Goal: Task Accomplishment & Management: Complete application form

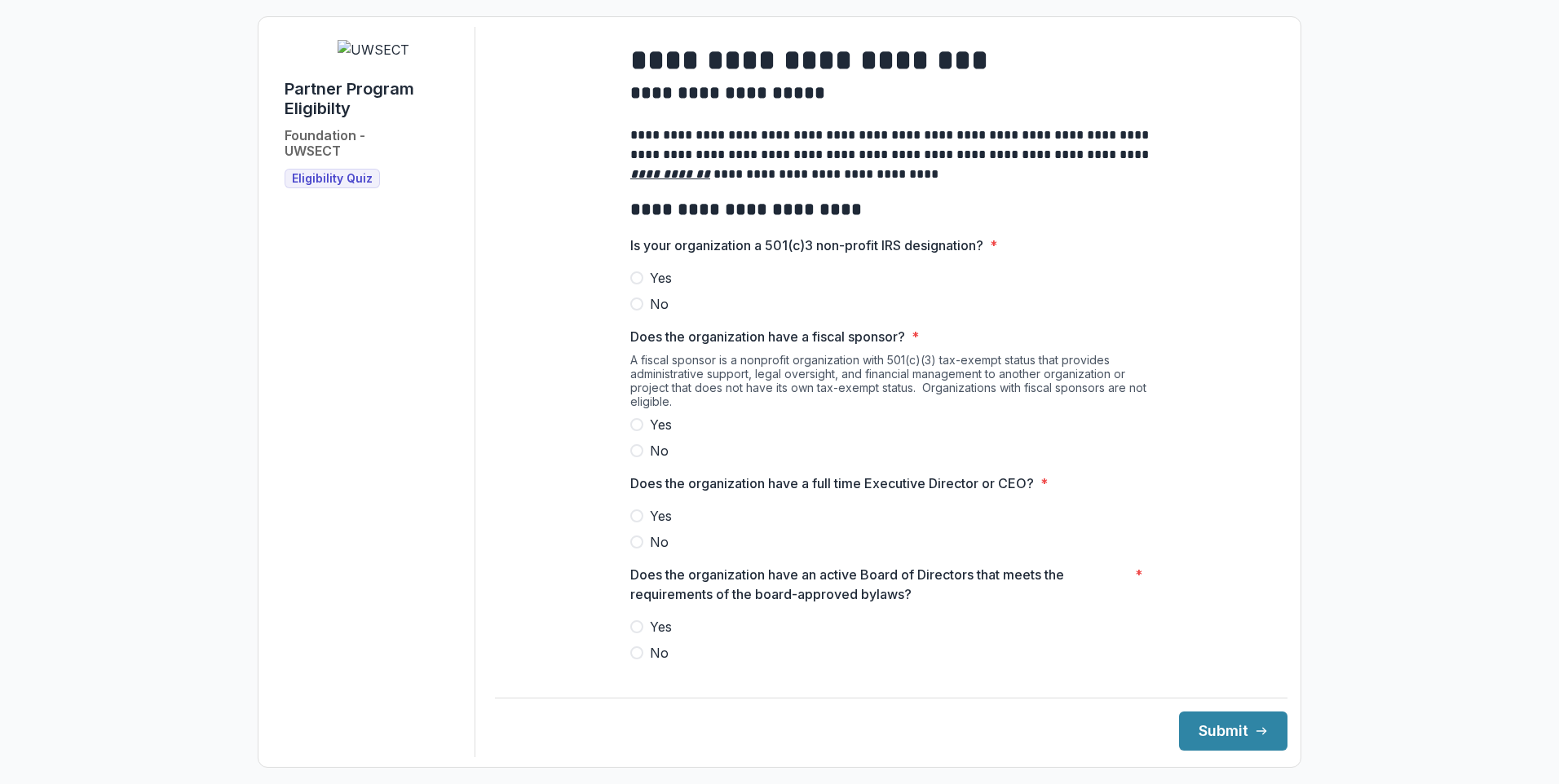
click at [634, 285] on span at bounding box center [637, 278] width 13 height 13
click at [637, 522] on span at bounding box center [637, 516] width 13 height 13
click at [637, 457] on span at bounding box center [637, 451] width 13 height 13
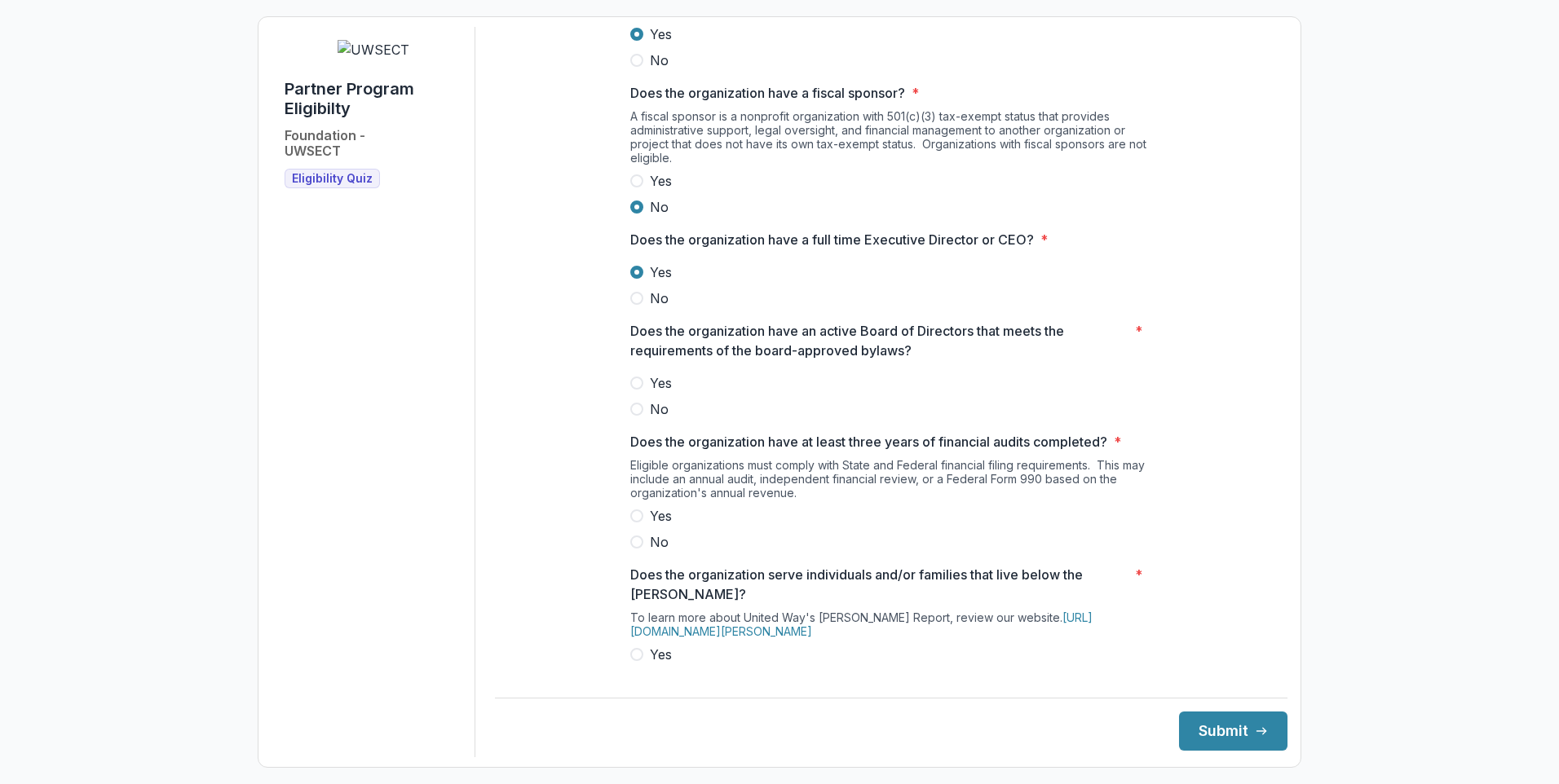
scroll to position [245, 0]
click at [632, 389] on span at bounding box center [637, 382] width 13 height 13
click at [632, 521] on span at bounding box center [637, 515] width 13 height 13
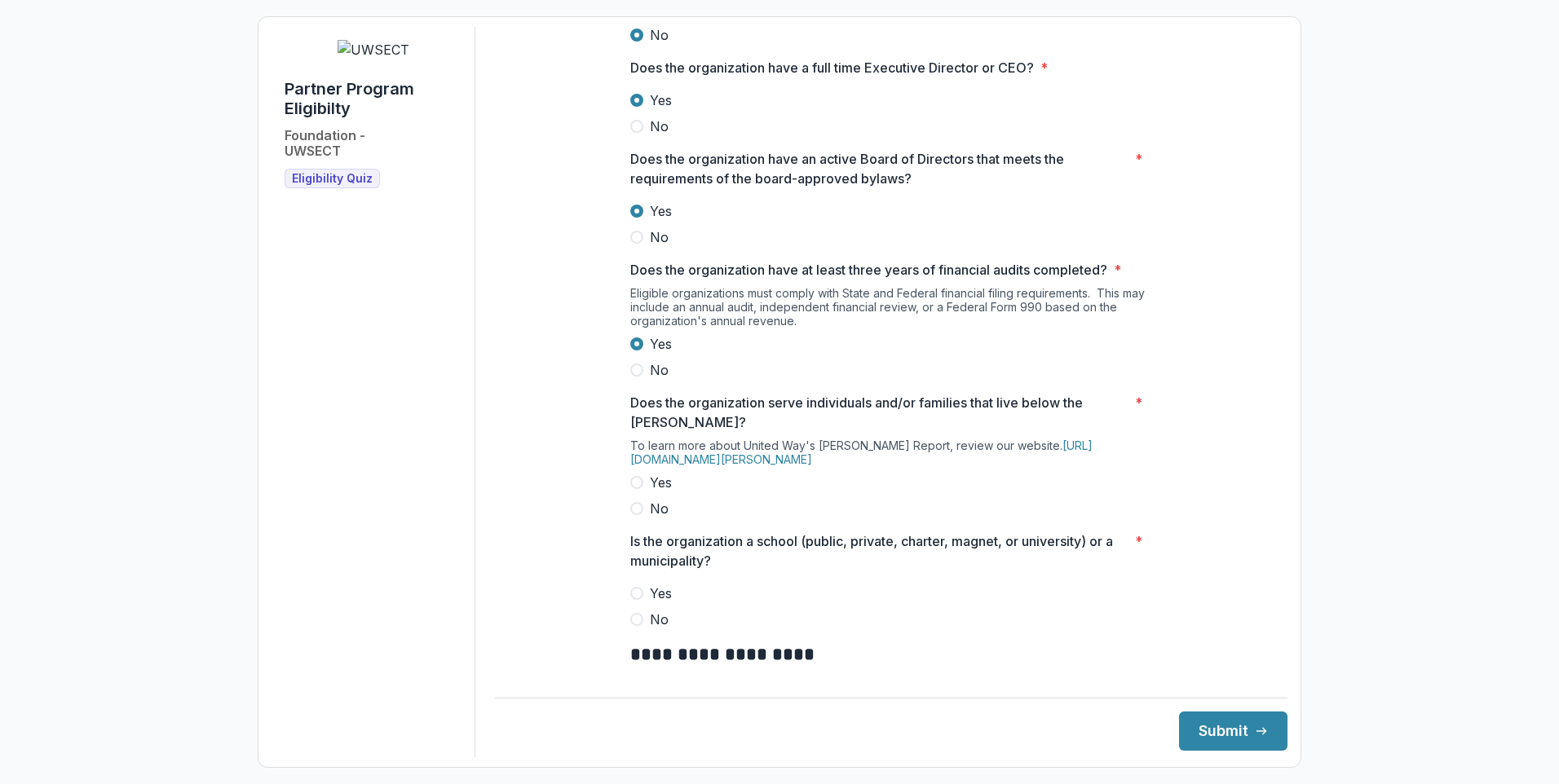
scroll to position [489, 0]
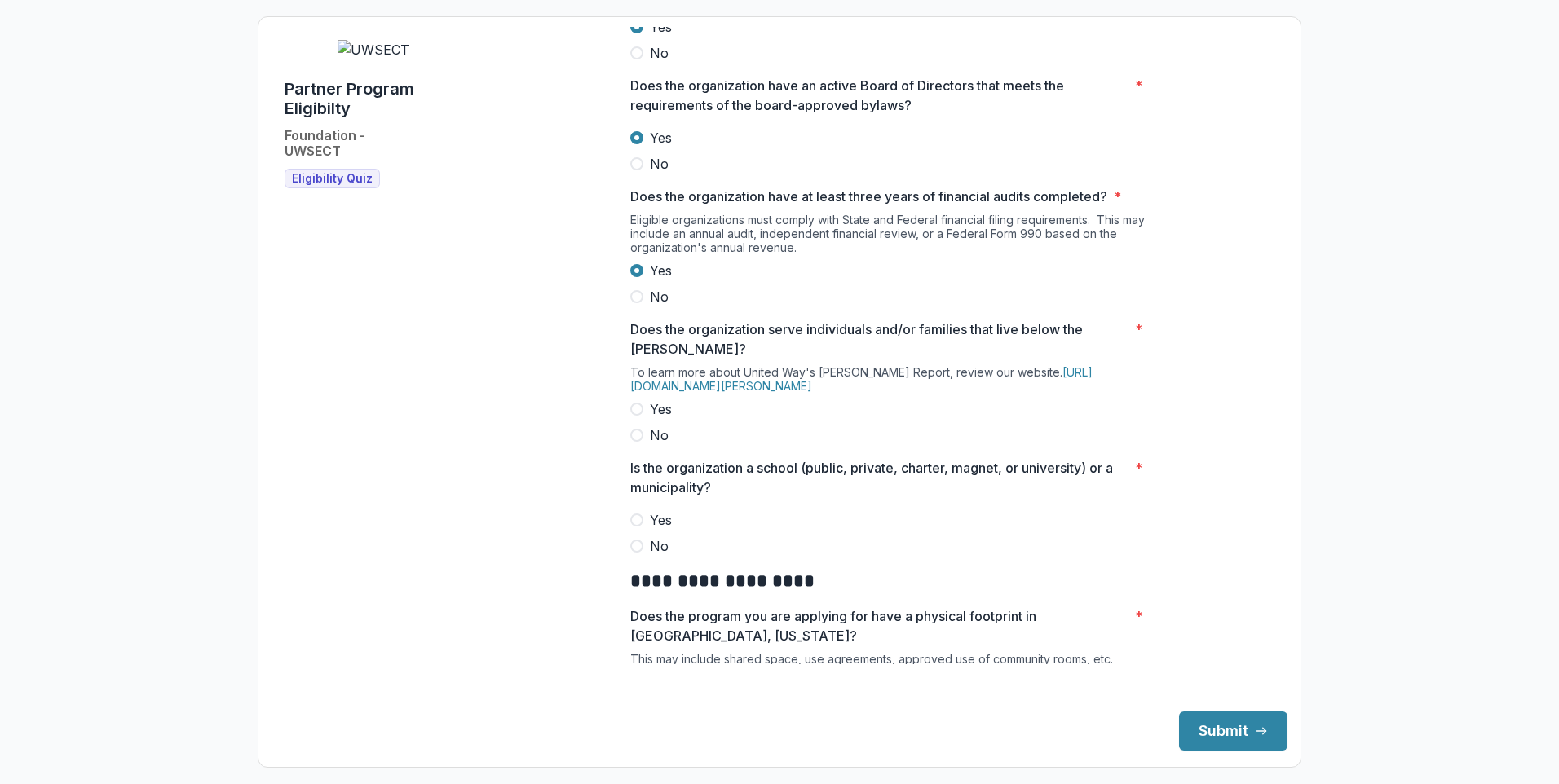
click at [637, 416] on span at bounding box center [637, 409] width 13 height 13
click at [635, 553] on span at bounding box center [637, 546] width 13 height 13
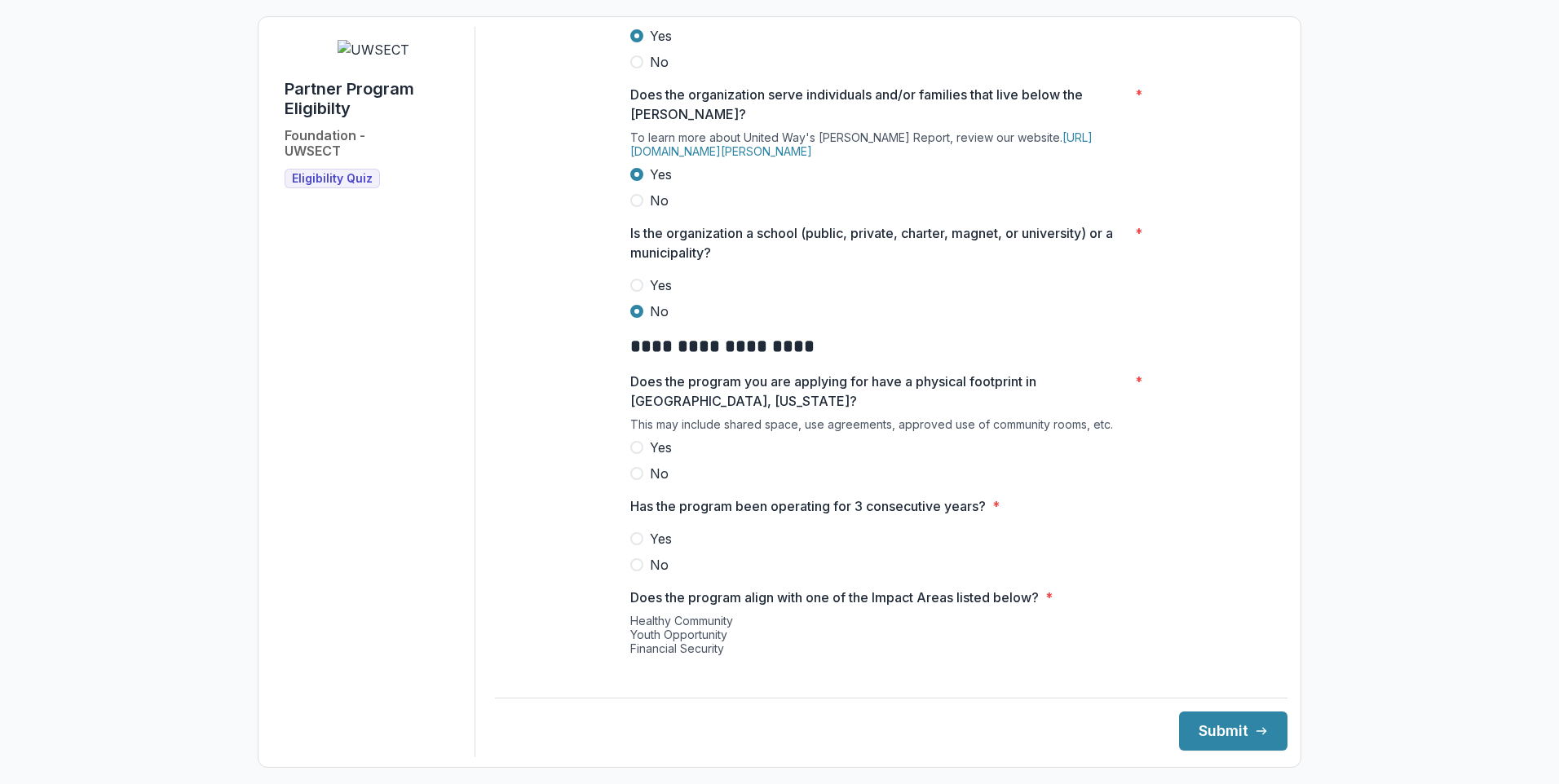
scroll to position [734, 0]
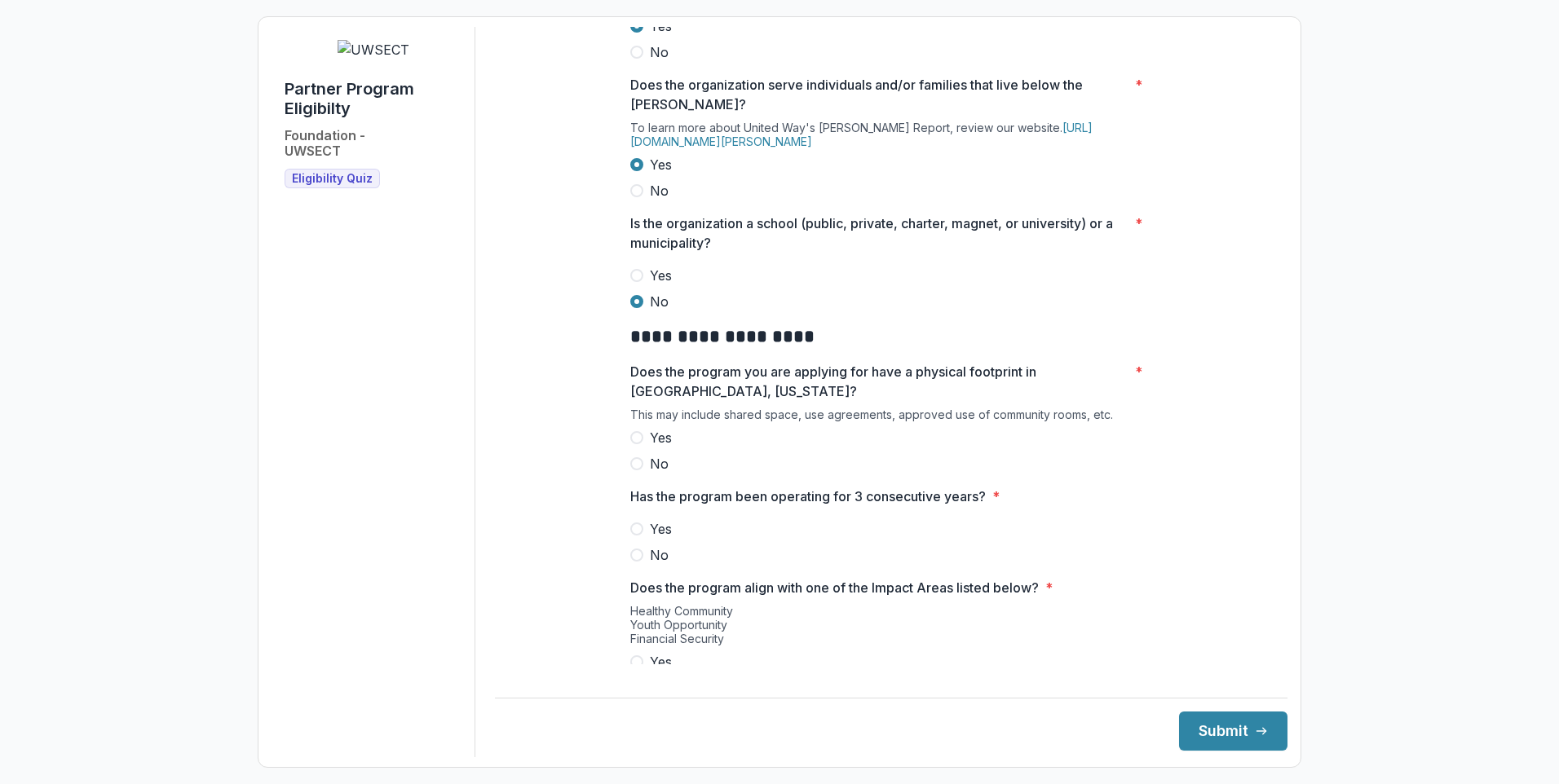
click at [637, 444] on span at bounding box center [637, 437] width 13 height 13
click at [636, 536] on span at bounding box center [637, 529] width 13 height 13
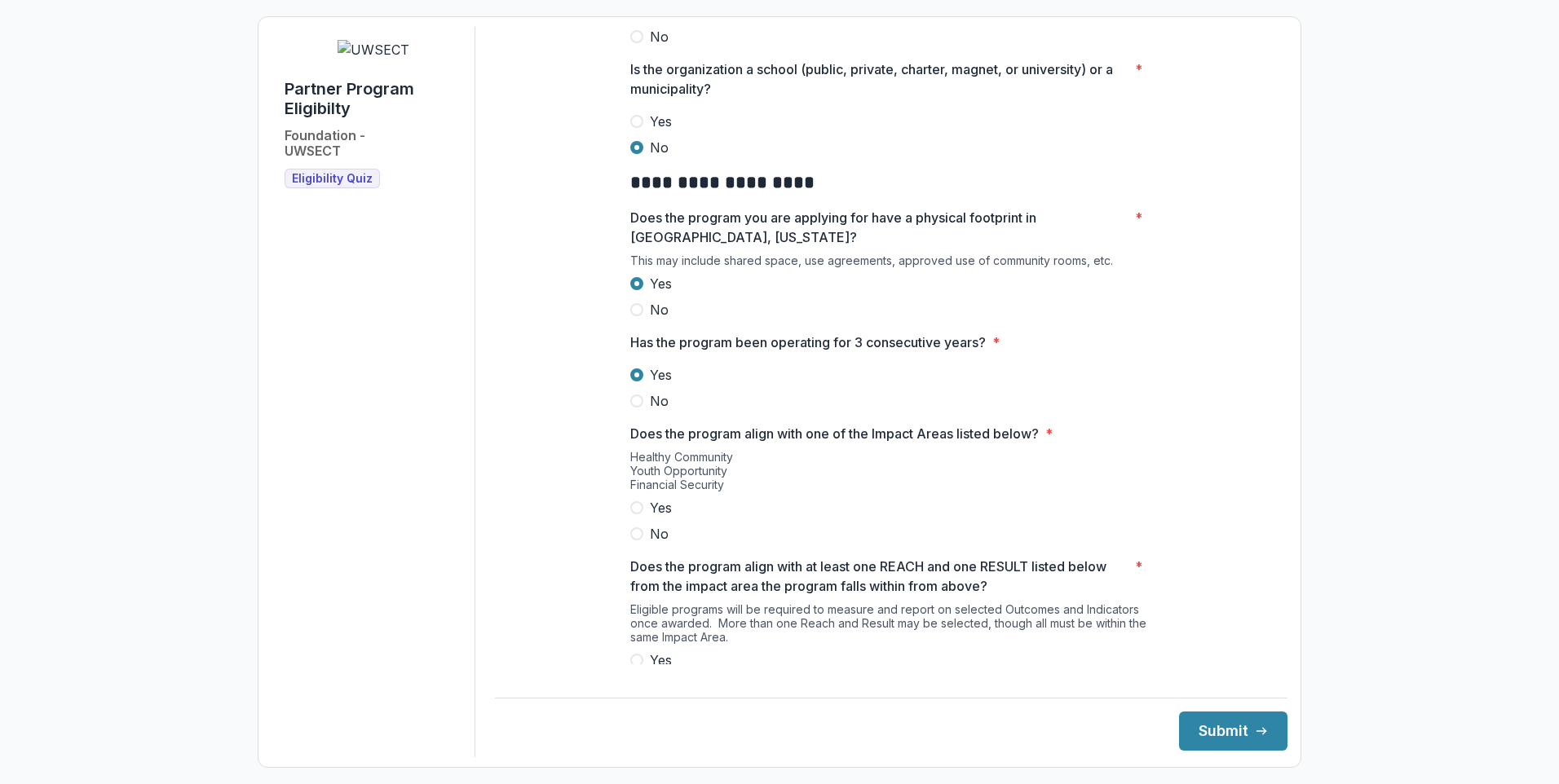
scroll to position [897, 0]
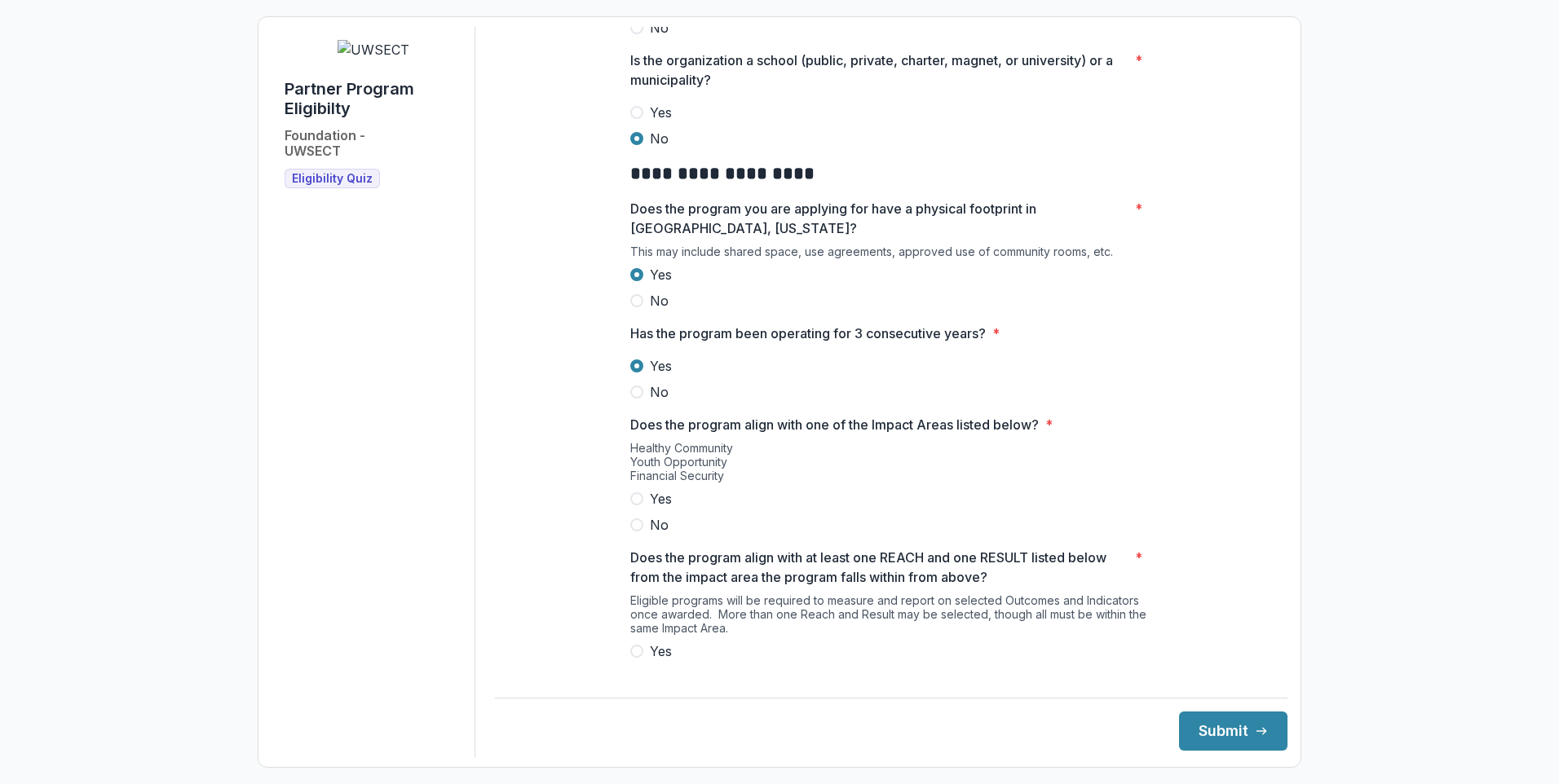
click at [636, 505] on span at bounding box center [637, 498] width 13 height 13
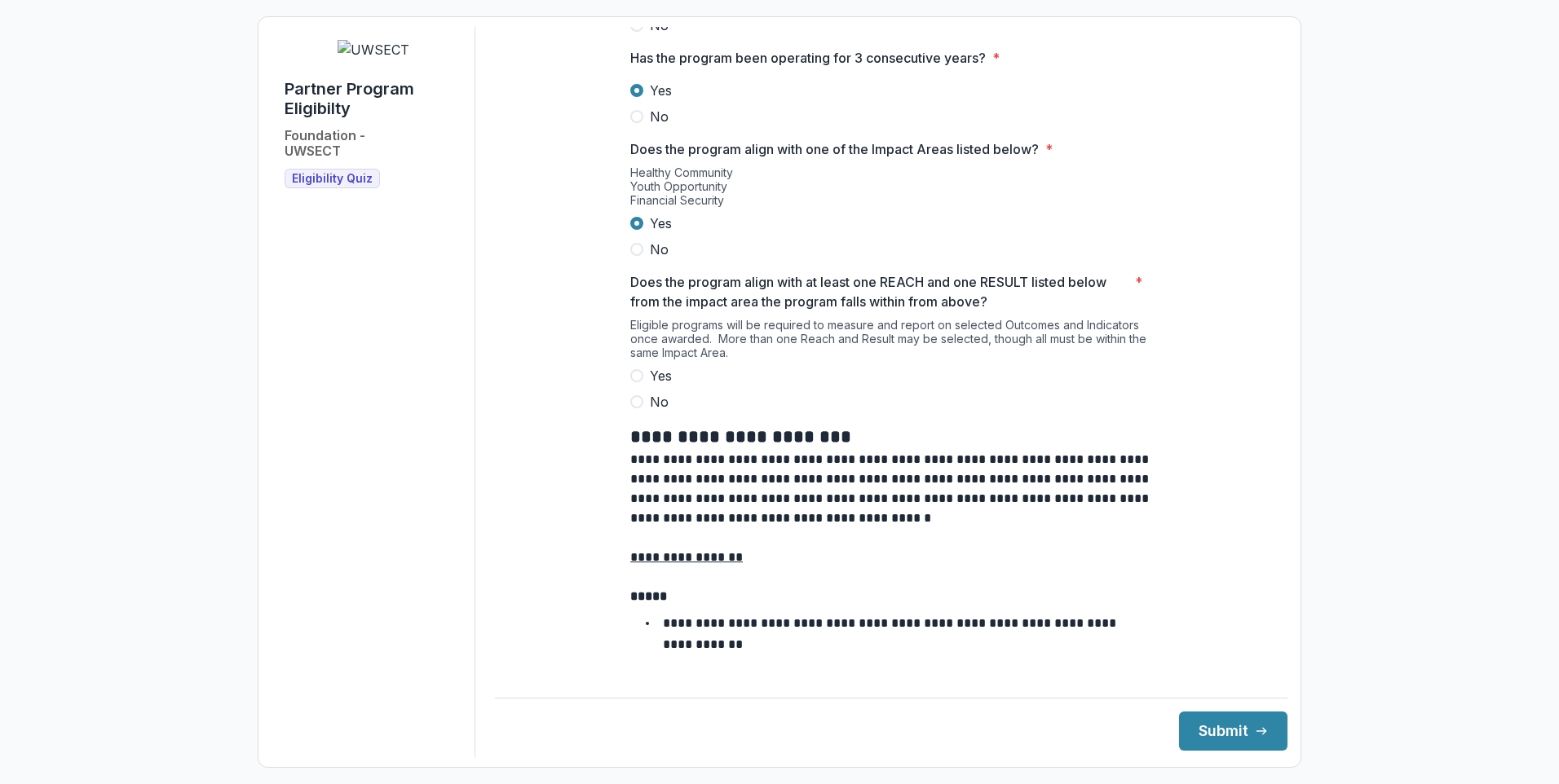
scroll to position [1150, 0]
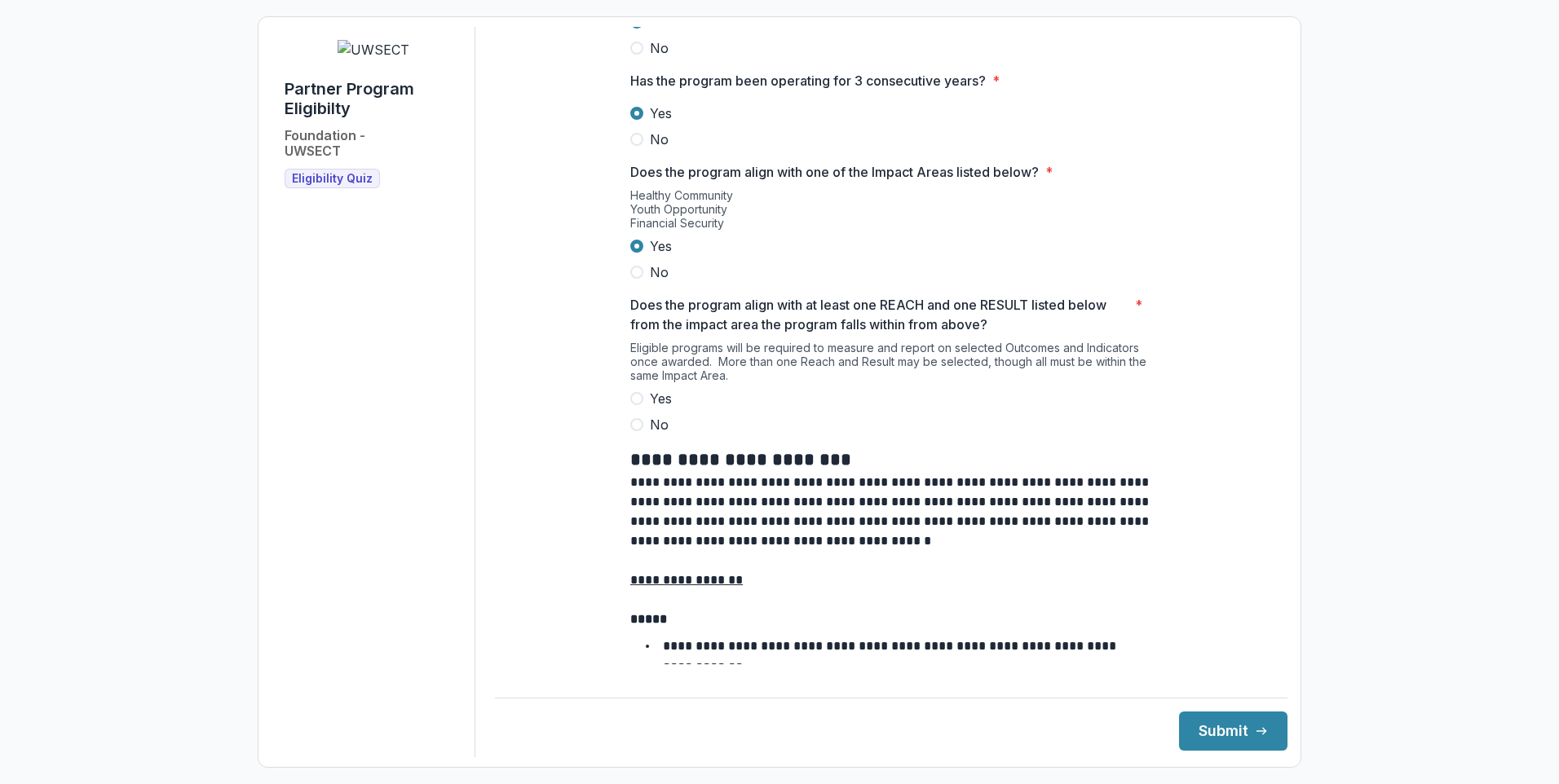
click at [630, 405] on span at bounding box center [637, 399] width 13 height 13
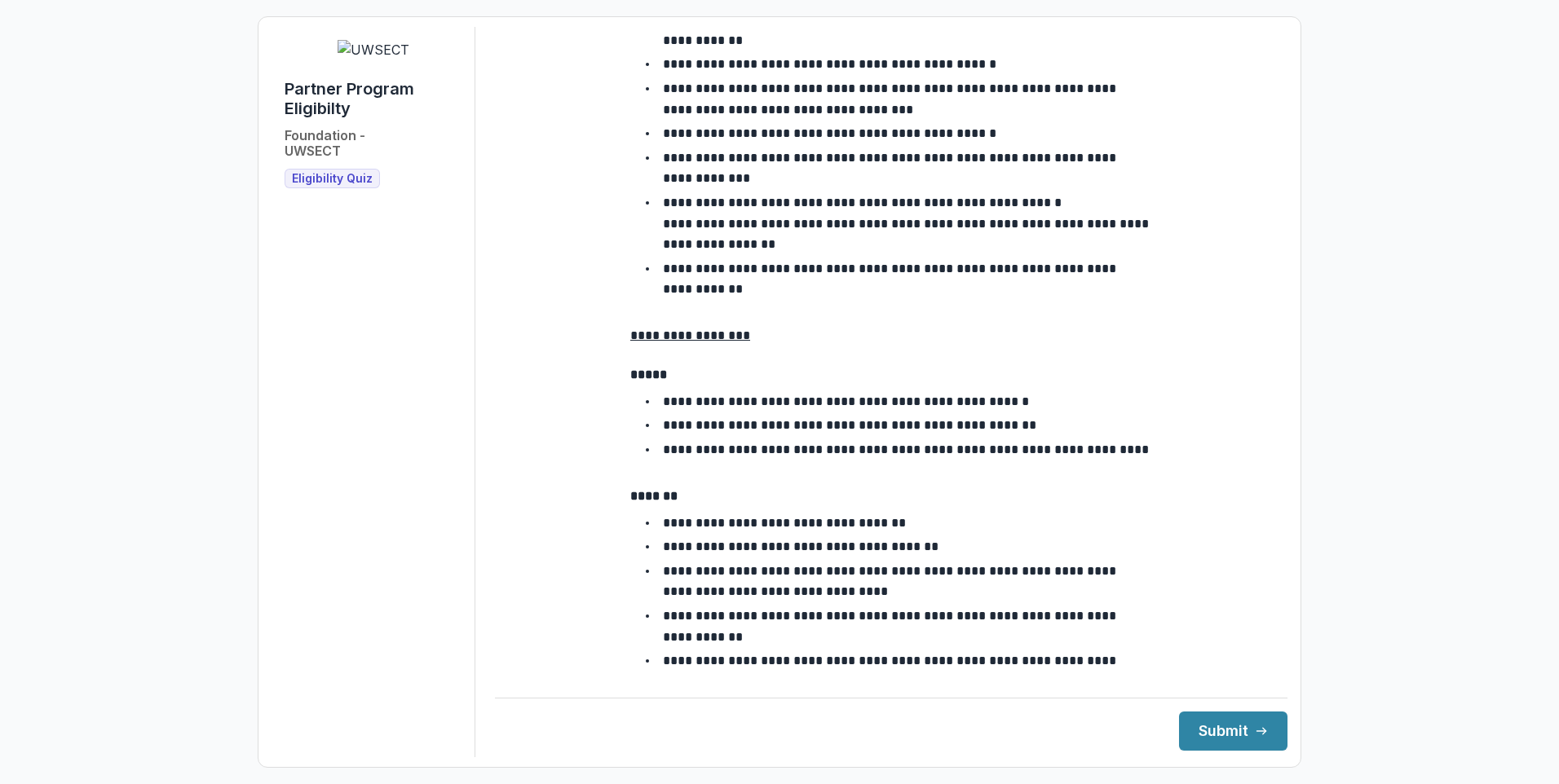
scroll to position [2779, 0]
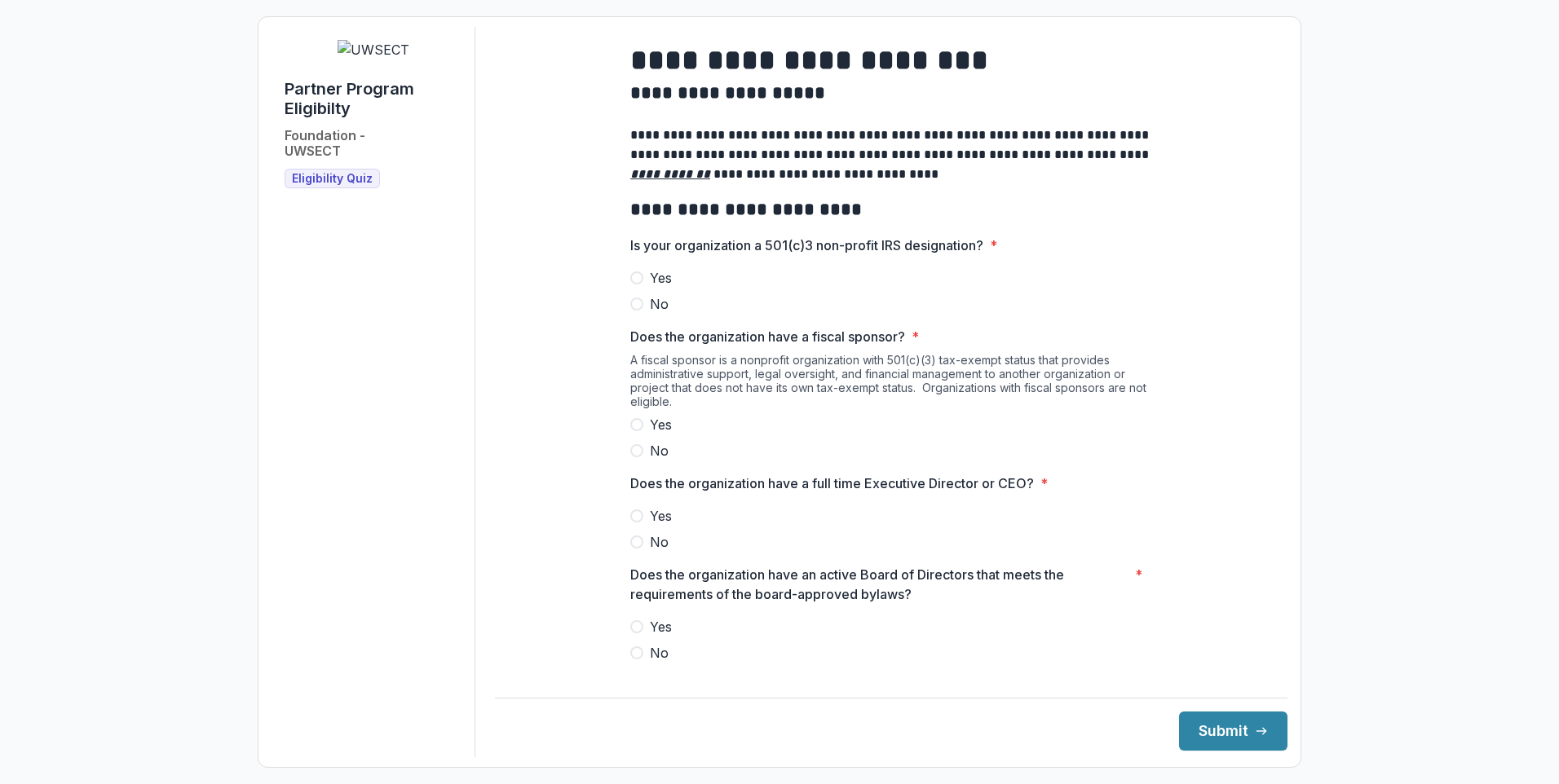
drag, startPoint x: 346, startPoint y: 286, endPoint x: 358, endPoint y: 284, distance: 12.2
click at [358, 185] on span "Eligibility Quiz" at bounding box center [333, 178] width 81 height 13
click at [633, 285] on span at bounding box center [637, 278] width 13 height 13
click at [633, 457] on span at bounding box center [637, 451] width 13 height 13
click at [632, 522] on span at bounding box center [637, 516] width 13 height 13
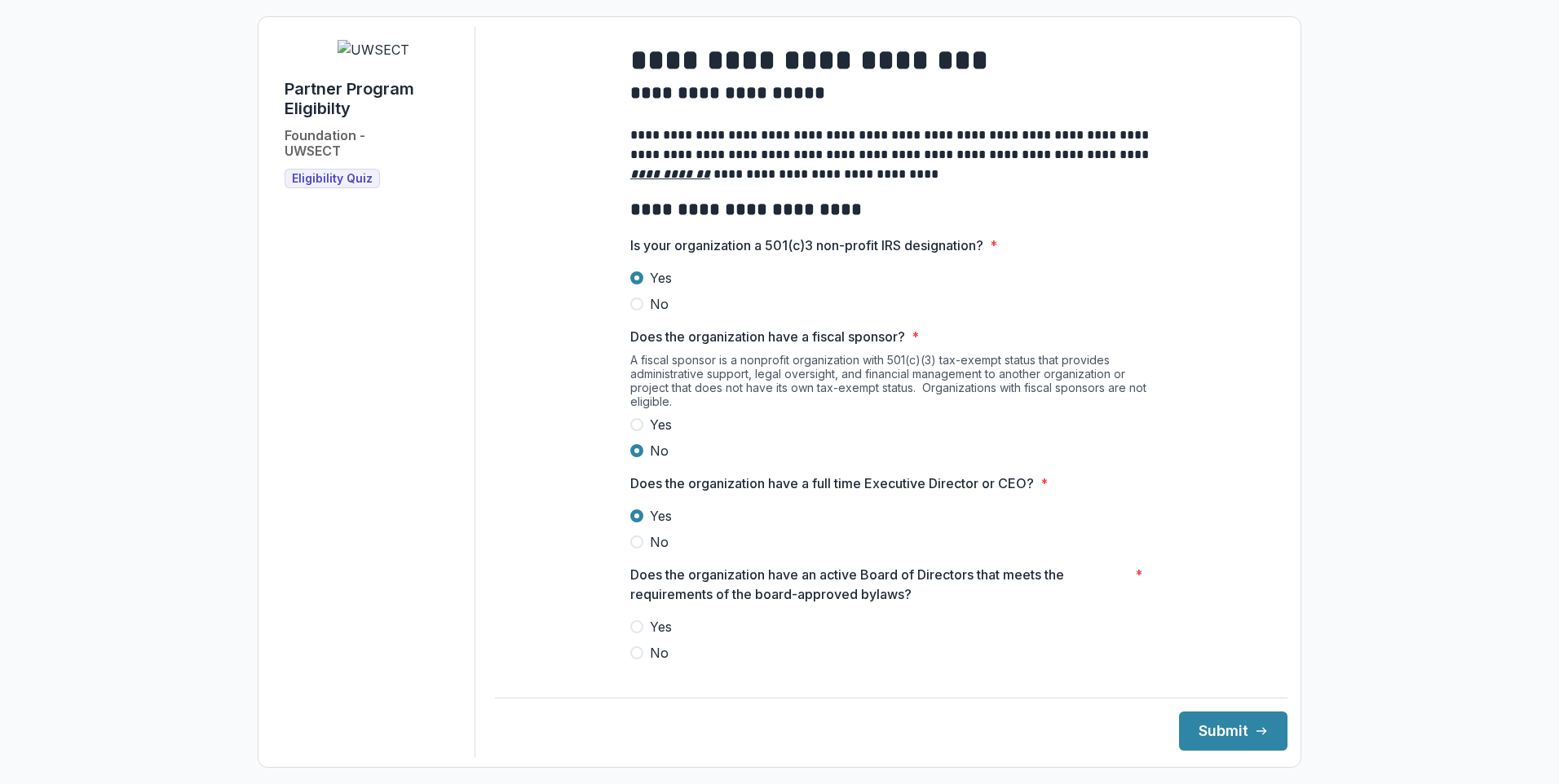
click at [637, 633] on span at bounding box center [637, 626] width 13 height 13
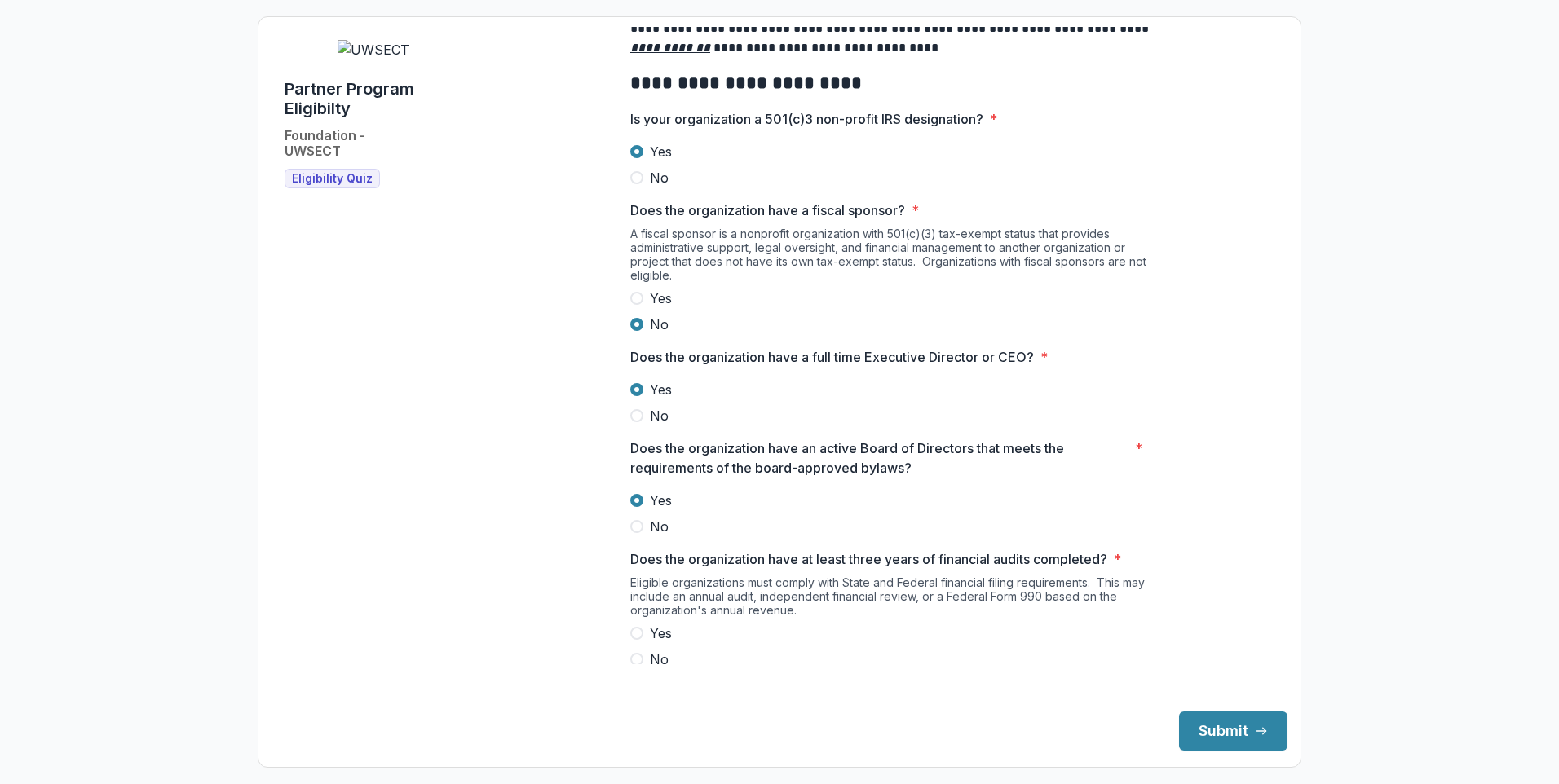
scroll to position [408, 0]
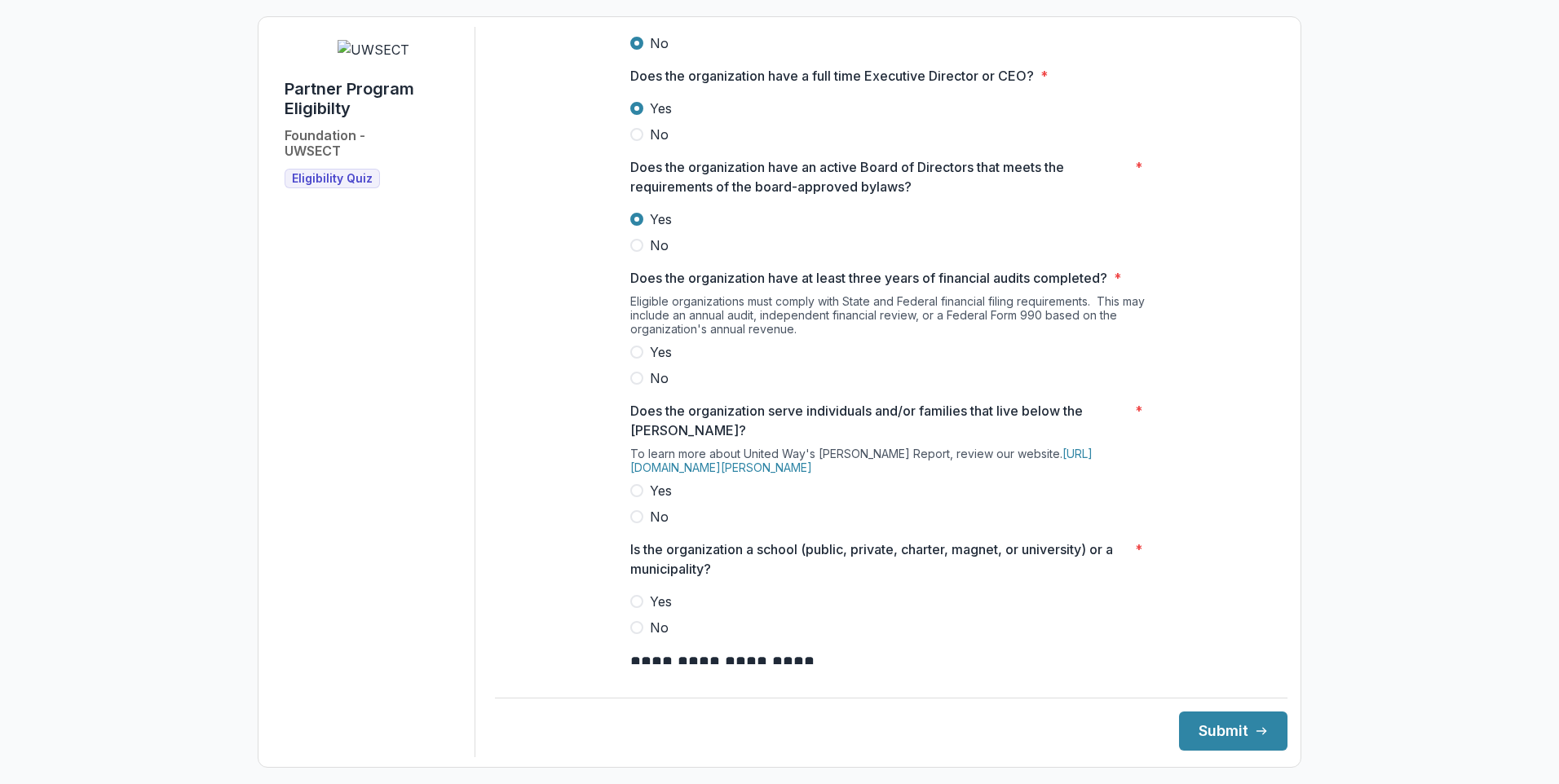
click at [633, 358] on span at bounding box center [637, 352] width 13 height 13
